Goal: Task Accomplishment & Management: Complete application form

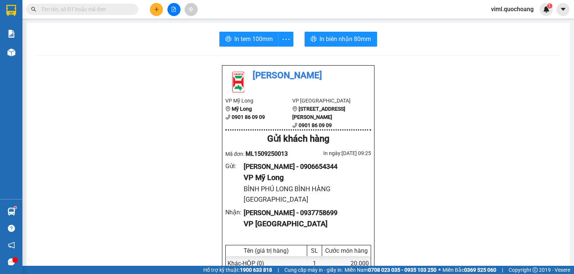
click at [156, 7] on icon "plus" at bounding box center [156, 9] width 5 height 5
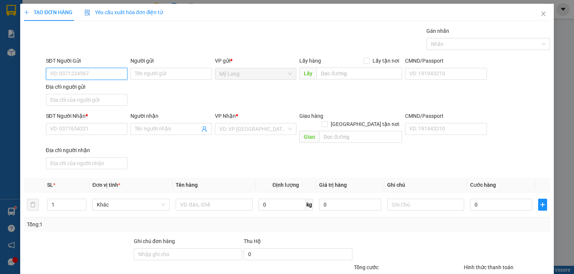
click at [95, 72] on input "SĐT Người Gửi" at bounding box center [86, 74] width 81 height 12
click at [104, 74] on input "SĐT Người Gửi" at bounding box center [86, 74] width 81 height 12
click at [116, 76] on input "SĐT Người Gửi" at bounding box center [86, 74] width 81 height 12
click at [112, 73] on input "SĐT Người Gửi" at bounding box center [86, 74] width 81 height 12
click at [112, 72] on input "SĐT Người Gửi" at bounding box center [86, 74] width 81 height 12
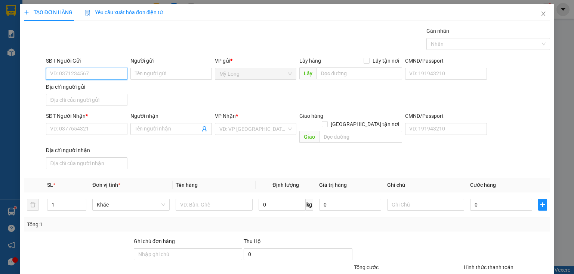
click at [94, 76] on input "SĐT Người Gửi" at bounding box center [86, 74] width 81 height 12
type input "0786425623"
click at [163, 75] on input "Người gửi" at bounding box center [170, 74] width 81 height 12
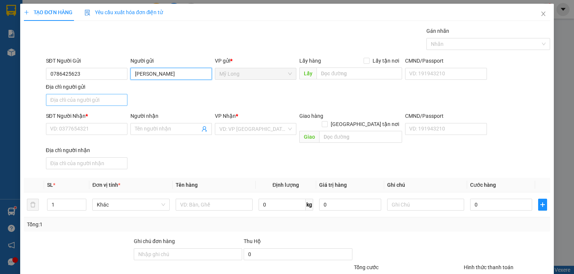
type input "[PERSON_NAME]"
click at [98, 104] on input "Địa chỉ người gửi" at bounding box center [86, 100] width 81 height 12
type input "A"
type input "Â"
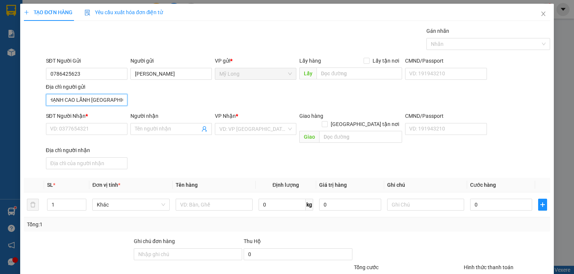
drag, startPoint x: 84, startPoint y: 100, endPoint x: 90, endPoint y: 100, distance: 6.0
click at [90, 100] on input "ẤP BÌNH MỸ B BÌNH THẠNH CAO LÃNH [GEOGRAPHIC_DATA]" at bounding box center [86, 100] width 81 height 12
click at [109, 101] on input "ẤP BÌNH MỸ [GEOGRAPHIC_DATA]" at bounding box center [86, 100] width 81 height 12
type input "ẤP BÌNH MỸ [GEOGRAPHIC_DATA]"
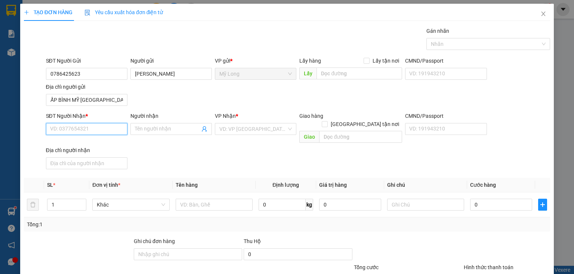
click at [98, 125] on input "SĐT Người Nhận *" at bounding box center [86, 129] width 81 height 12
drag, startPoint x: 95, startPoint y: 72, endPoint x: 43, endPoint y: 71, distance: 51.9
click at [43, 71] on div "SĐT Người Gửi 0786425623 0786425623 Người gửi [PERSON_NAME] VP gửi * [PERSON_NA…" at bounding box center [286, 83] width 527 height 52
click at [99, 127] on input "SĐT Người Nhận *" at bounding box center [86, 129] width 81 height 12
paste input "0786425623"
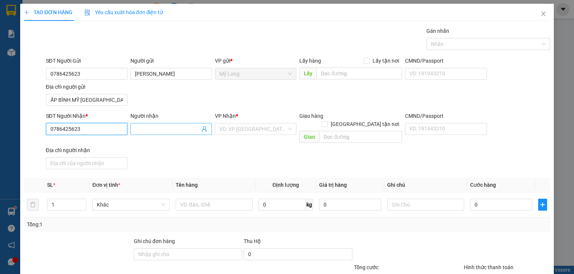
type input "0786425623"
click at [140, 130] on input "Người nhận" at bounding box center [167, 129] width 65 height 8
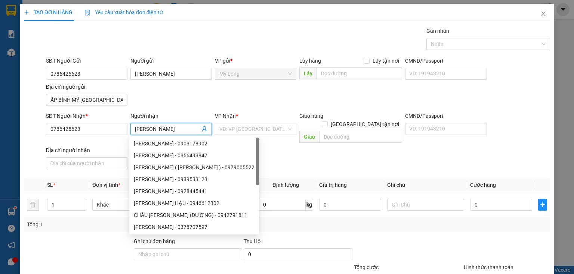
scroll to position [0, 1]
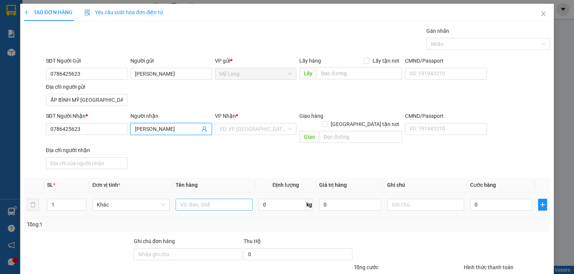
type input "[PERSON_NAME]"
click at [186, 199] on input "text" at bounding box center [213, 205] width 77 height 12
type input "XE MÁY"
click at [541, 14] on icon "close" at bounding box center [543, 14] width 4 height 4
